Goal: Complete application form: Complete application form

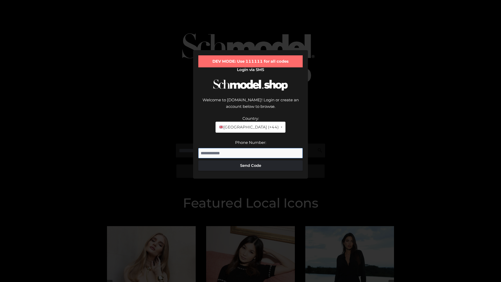
click at [250, 148] on input "Phone Number:" at bounding box center [250, 153] width 104 height 10
type input "**********"
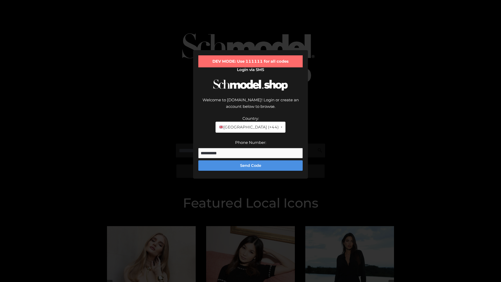
click at [250, 160] on button "Send Code" at bounding box center [250, 165] width 104 height 10
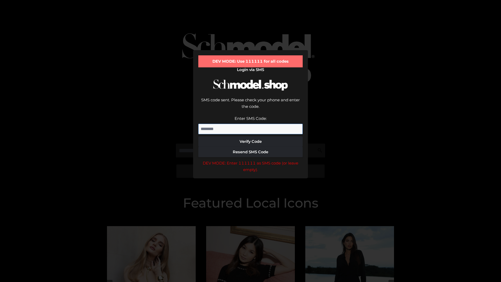
click at [250, 124] on input "Enter SMS Code:" at bounding box center [250, 129] width 104 height 10
type input "******"
click at [250, 136] on button "Verify Code" at bounding box center [250, 141] width 104 height 10
click at [250, 160] on div "DEV MODE: Enter 111111 as SMS code (or leave empty)." at bounding box center [250, 166] width 104 height 13
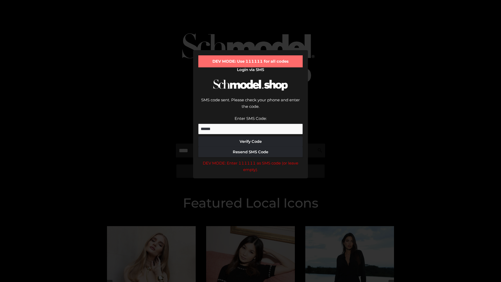
click at [250, 160] on div "DEV MODE: Enter 111111 as SMS code (or leave empty)." at bounding box center [250, 166] width 104 height 13
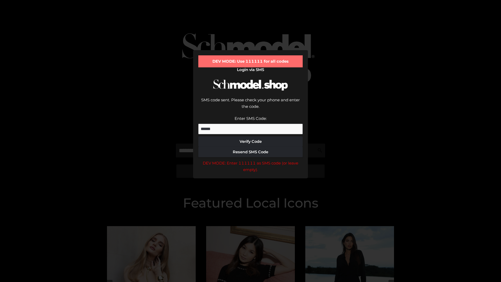
click at [250, 160] on div "DEV MODE: Enter 111111 as SMS code (or leave empty)." at bounding box center [250, 166] width 104 height 13
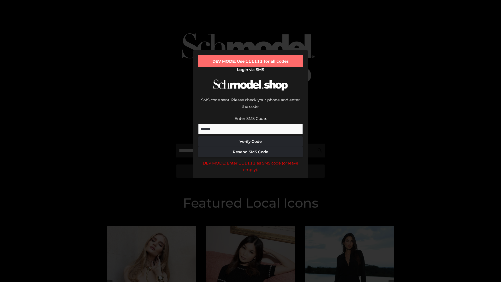
click at [250, 160] on div "DEV MODE: Enter 111111 as SMS code (or leave empty)." at bounding box center [250, 166] width 104 height 13
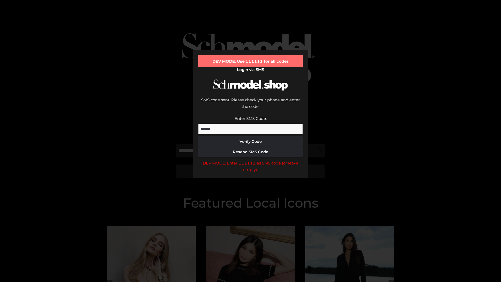
click at [250, 160] on div "DEV MODE: Enter 111111 as SMS code (or leave empty)." at bounding box center [250, 166] width 104 height 13
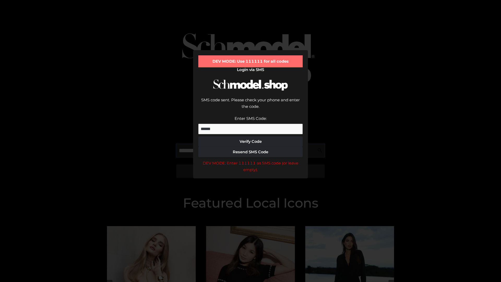
scroll to position [0, 0]
click at [250, 160] on div "DEV MODE: Enter 111111 as SMS code (or leave empty)." at bounding box center [250, 166] width 104 height 13
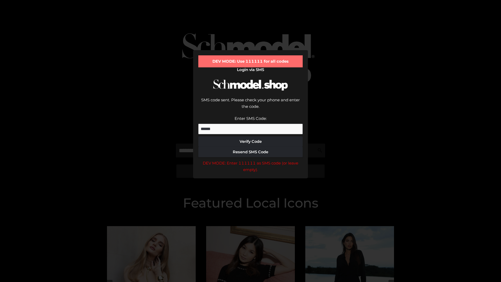
click at [250, 160] on div "DEV MODE: Enter 111111 as SMS code (or leave empty)." at bounding box center [250, 166] width 104 height 13
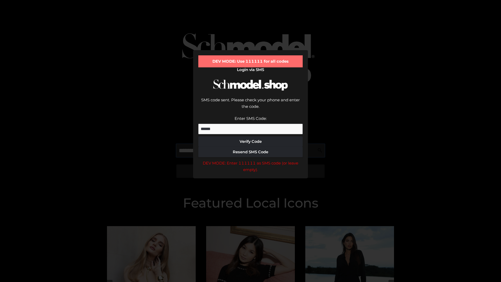
scroll to position [0, 32]
click at [250, 160] on div "DEV MODE: Enter 111111 as SMS code (or leave empty)." at bounding box center [250, 166] width 104 height 13
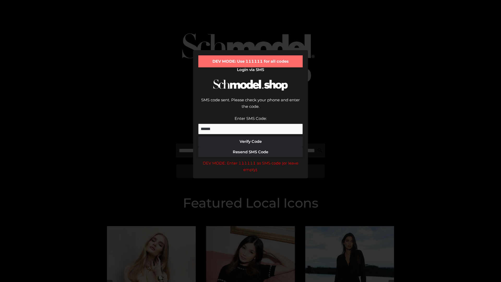
click at [250, 160] on div "DEV MODE: Enter 111111 as SMS code (or leave empty)." at bounding box center [250, 166] width 104 height 13
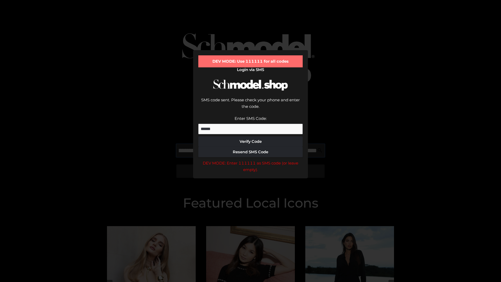
scroll to position [0, 65]
click at [250, 160] on div "DEV MODE: Enter 111111 as SMS code (or leave empty)." at bounding box center [250, 166] width 104 height 13
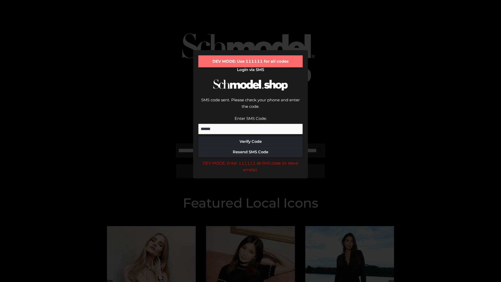
click at [250, 160] on div "DEV MODE: Enter 111111 as SMS code (or leave empty)." at bounding box center [250, 166] width 104 height 13
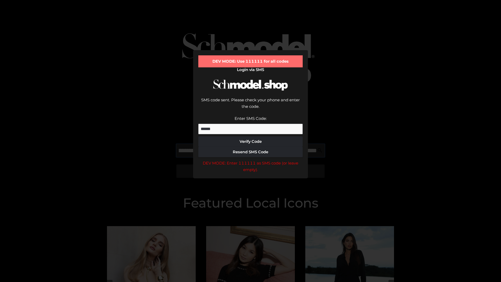
scroll to position [0, 95]
click at [250, 160] on div "DEV MODE: Enter 111111 as SMS code (or leave empty)." at bounding box center [250, 166] width 104 height 13
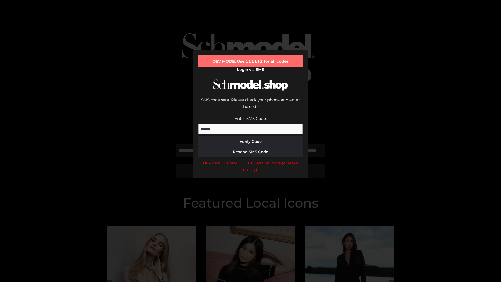
click at [250, 160] on div "DEV MODE: Enter 111111 as SMS code (or leave empty)." at bounding box center [250, 166] width 104 height 13
type input "**********"
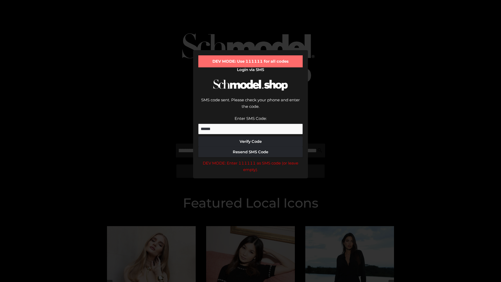
click at [250, 160] on div "DEV MODE: Enter 111111 as SMS code (or leave empty)." at bounding box center [250, 166] width 104 height 13
